Goal: Information Seeking & Learning: Check status

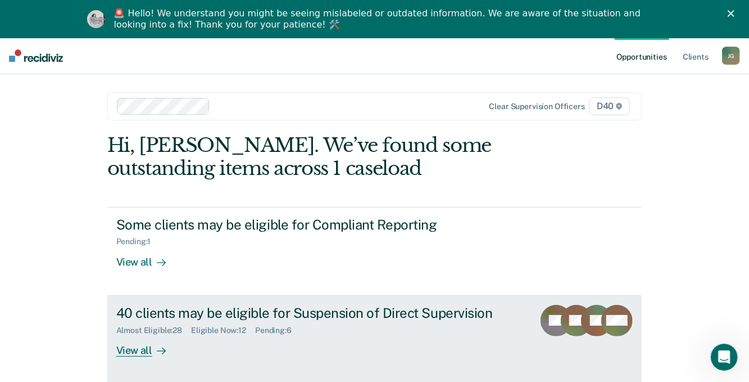
click at [144, 307] on div "40 clients may be eligible for Suspension of Direct Supervision" at bounding box center [313, 313] width 395 height 16
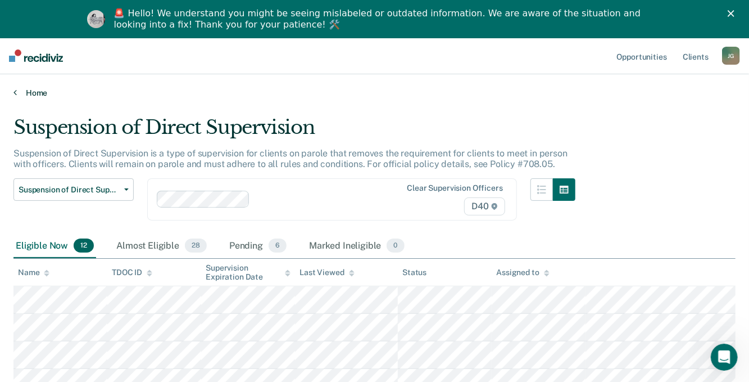
click at [34, 92] on link "Home" at bounding box center [374, 93] width 722 height 10
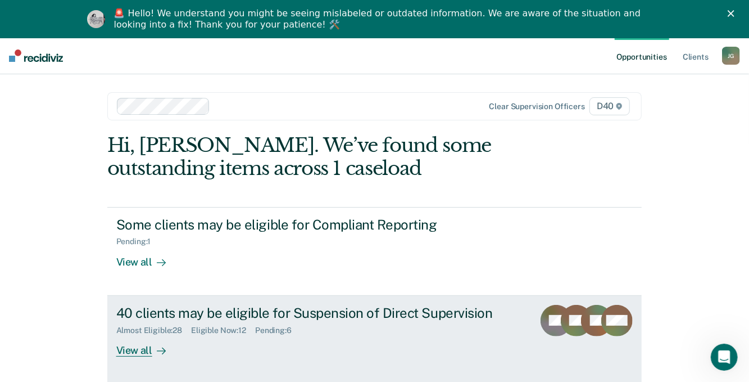
click at [125, 352] on div "View all" at bounding box center [147, 345] width 63 height 22
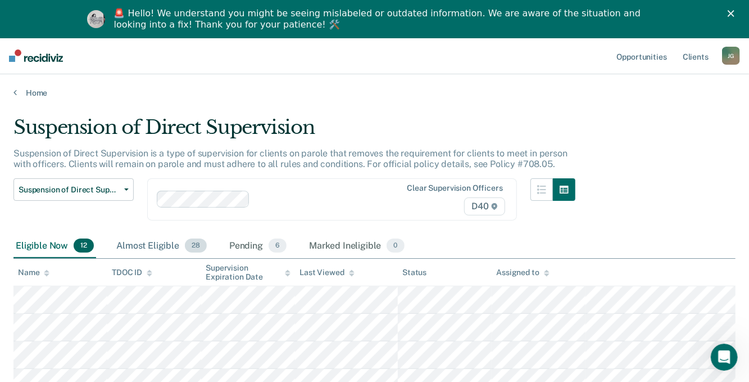
click at [148, 241] on div "Almost Eligible 28" at bounding box center [161, 246] width 95 height 25
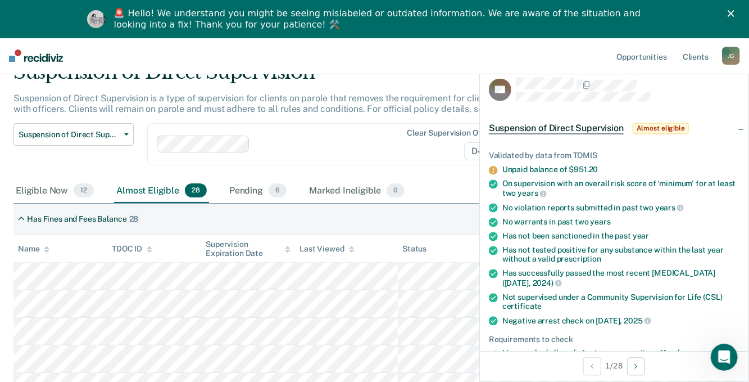
scroll to position [53, 0]
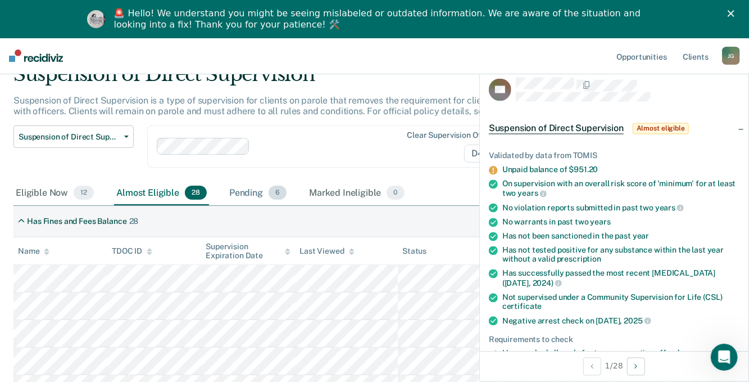
click at [246, 192] on div "Pending 6" at bounding box center [258, 193] width 62 height 25
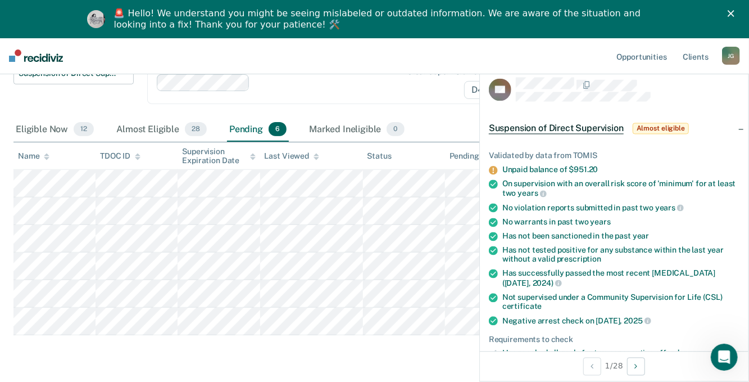
scroll to position [117, 0]
click at [43, 124] on div "Eligible Now 12" at bounding box center [54, 129] width 83 height 25
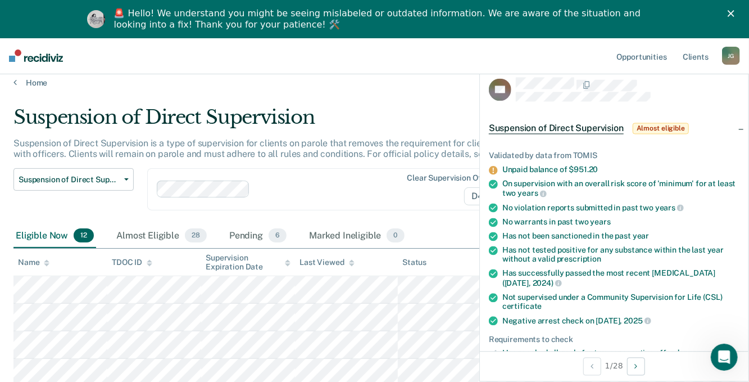
scroll to position [0, 0]
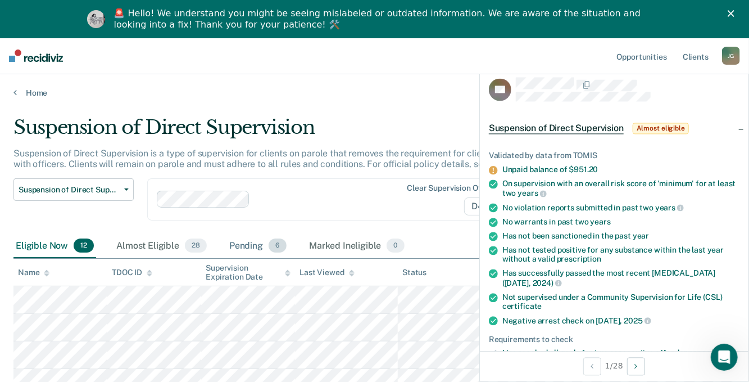
click at [243, 243] on div "Pending 6" at bounding box center [258, 246] width 62 height 25
